Goal: Information Seeking & Learning: Learn about a topic

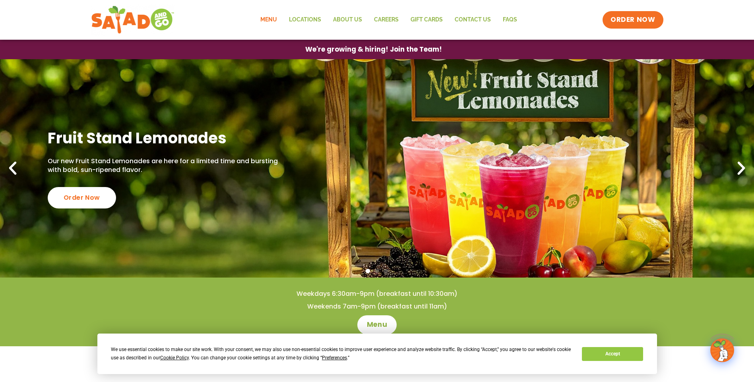
click at [272, 19] on link "Menu" at bounding box center [268, 20] width 29 height 18
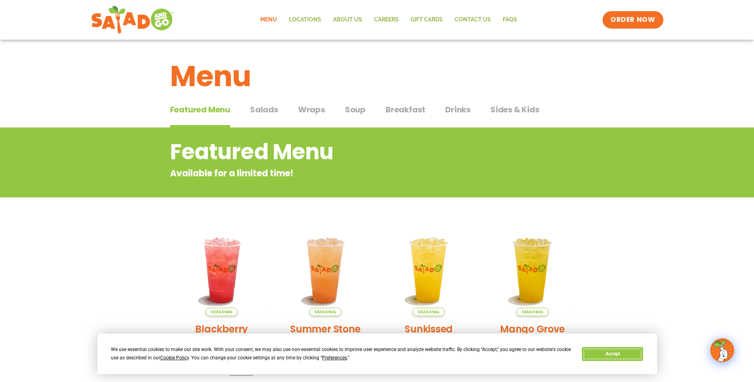
click at [624, 354] on button "Accept" at bounding box center [612, 354] width 61 height 14
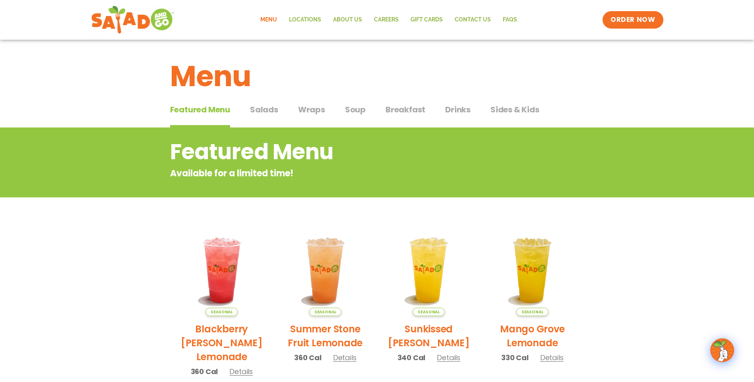
click at [262, 106] on span "Salads" at bounding box center [264, 110] width 28 height 12
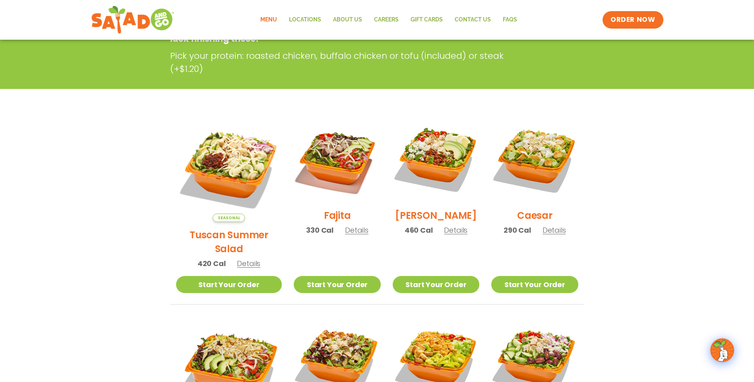
scroll to position [147, 0]
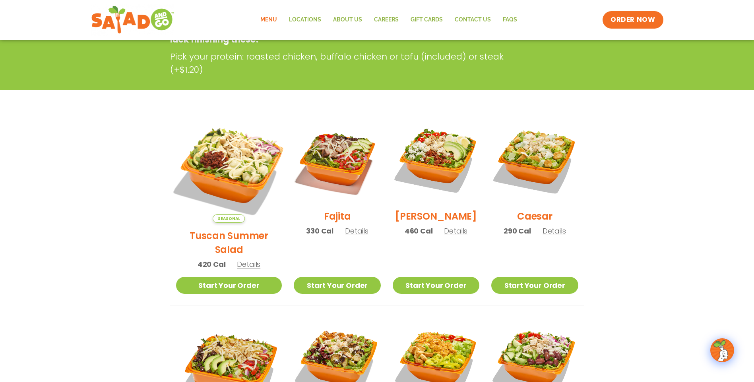
click at [230, 174] on img at bounding box center [229, 170] width 124 height 124
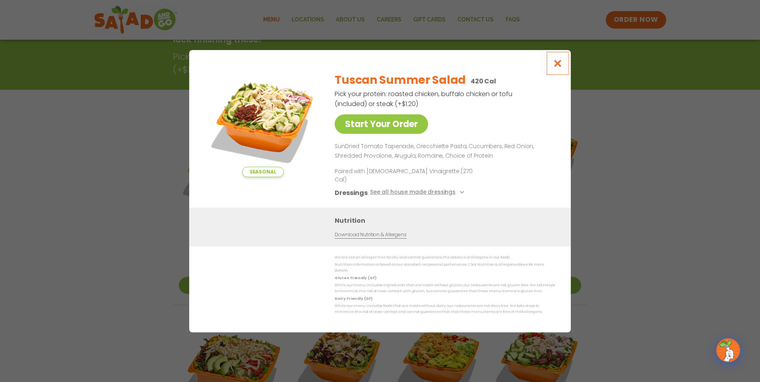
click at [558, 68] on icon "Close modal" at bounding box center [558, 63] width 10 height 8
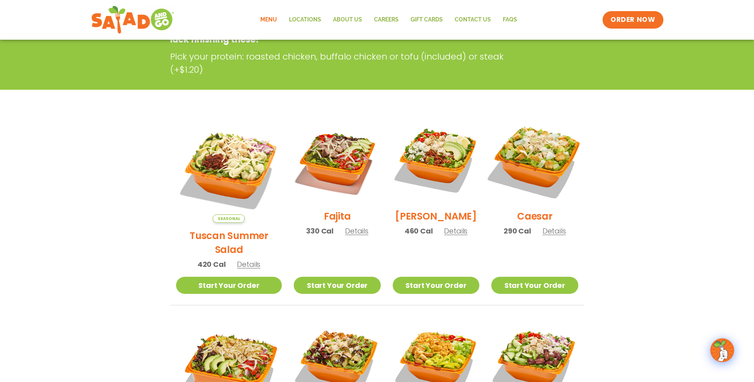
click at [542, 174] on img at bounding box center [535, 160] width 102 height 102
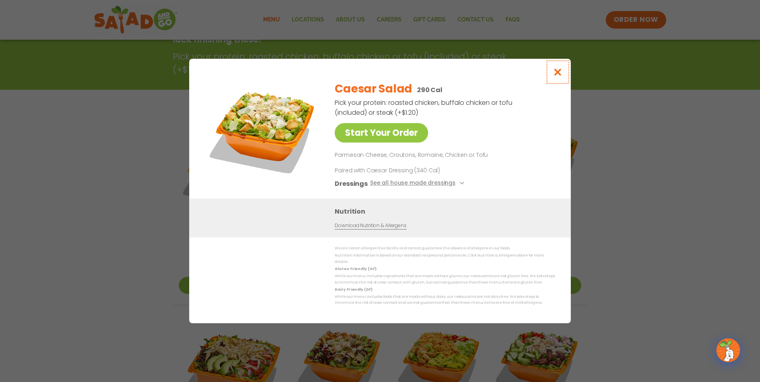
click at [560, 76] on icon "Close modal" at bounding box center [558, 72] width 10 height 8
